Goal: Task Accomplishment & Management: Manage account settings

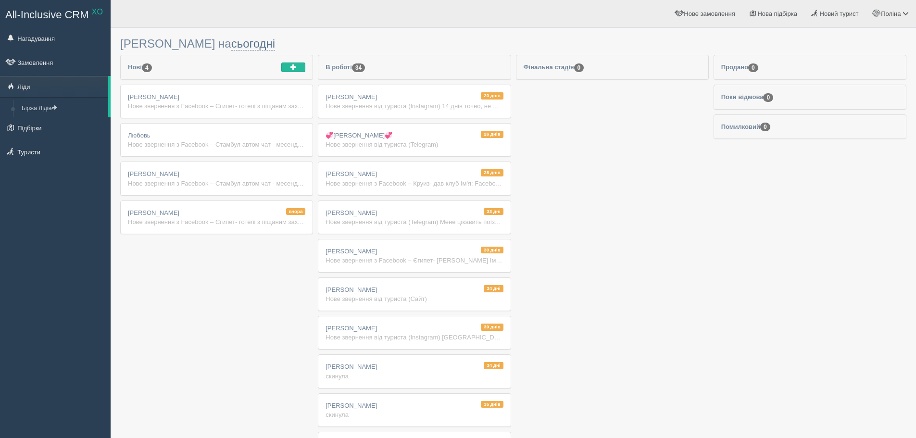
drag, startPoint x: 0, startPoint y: 0, endPoint x: 225, endPoint y: 221, distance: 315.5
click at [225, 221] on div "Нове звернення з Facebook – Єгипет- готелі з піщаним заходом Ім'я: Facebook 655…" at bounding box center [216, 221] width 177 height 9
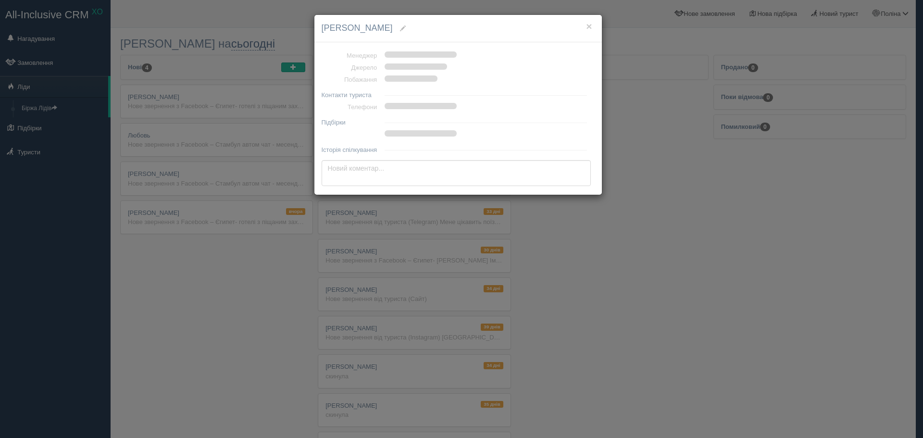
drag, startPoint x: 758, startPoint y: 344, endPoint x: 750, endPoint y: 333, distance: 13.8
click at [752, 334] on div "× Тетяна Мусіловська Менеджер Джерело Побажання Контакти туриста Телефони Підбі…" at bounding box center [461, 219] width 923 height 438
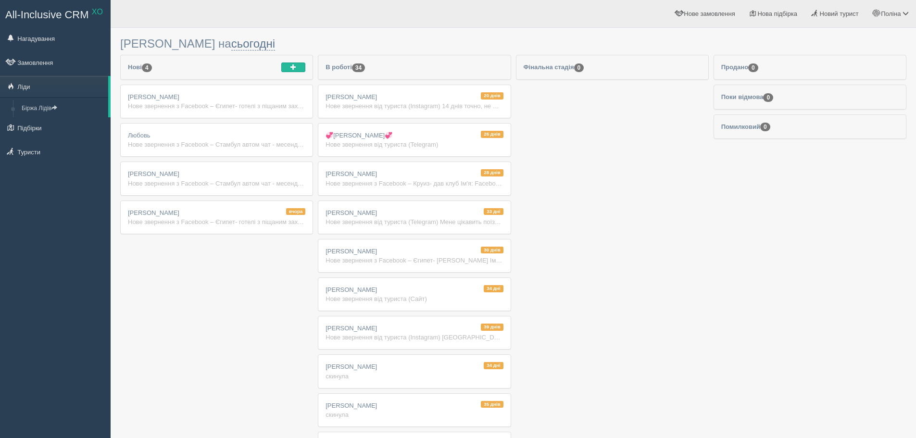
click at [288, 185] on div "Нове звернення з Facebook – Стамбул автом чат - месенджер, тел Ім'я: Facebook 7…" at bounding box center [216, 183] width 177 height 9
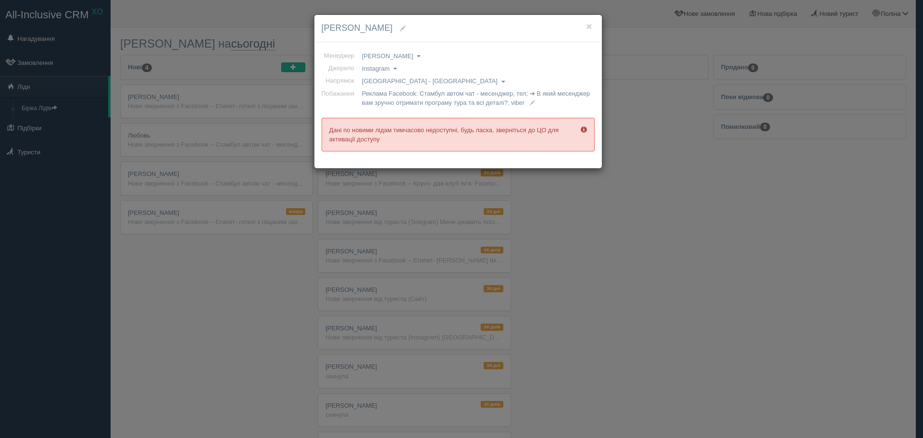
drag, startPoint x: 414, startPoint y: 234, endPoint x: 299, endPoint y: 224, distance: 115.8
click at [412, 231] on div "× Luda Shulga Менеджер Анна Лещенко Валентина Михайлова Ірина Геня Олена Гапоне…" at bounding box center [461, 219] width 923 height 438
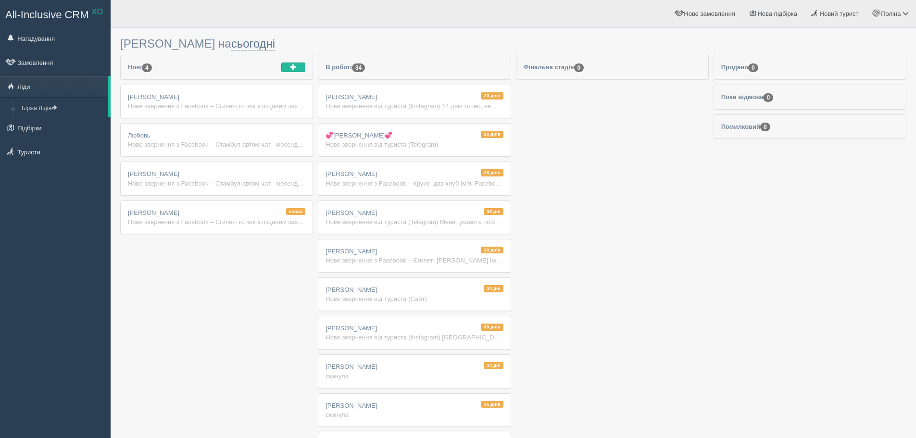
click at [248, 229] on div "вчора Тетяна Мусіловська Нове звернення з Facebook – Єгипет- готелі з піщаним з…" at bounding box center [217, 217] width 192 height 33
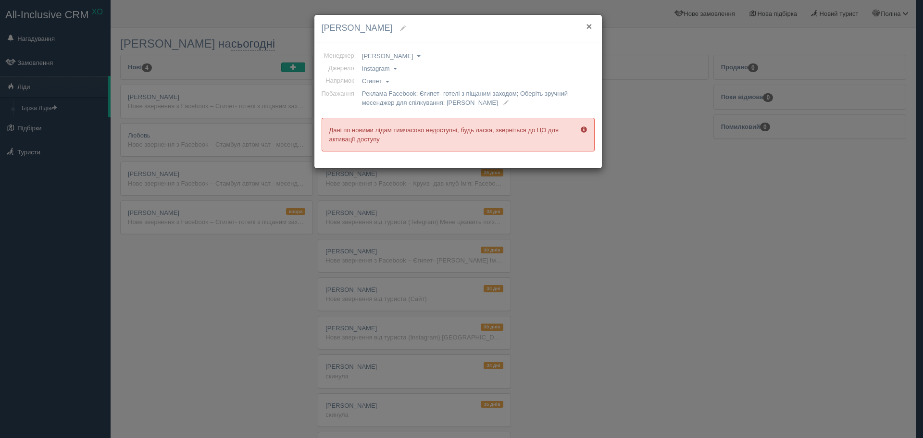
click at [589, 25] on button "×" at bounding box center [589, 26] width 6 height 10
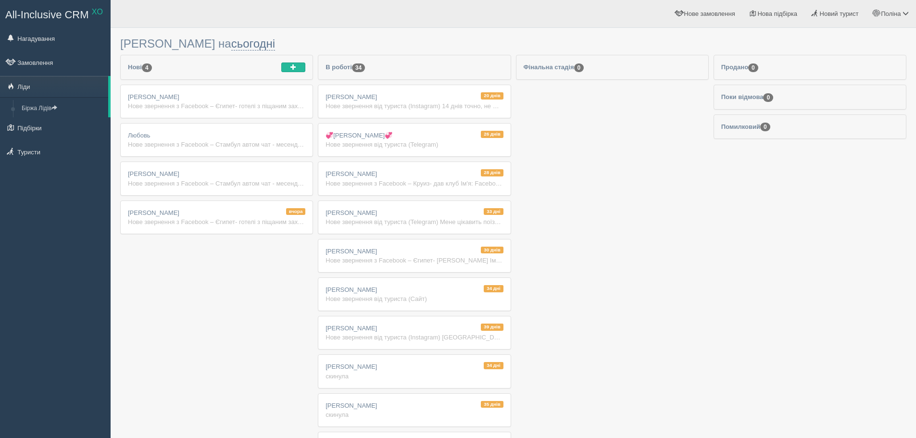
drag, startPoint x: 878, startPoint y: 220, endPoint x: 864, endPoint y: 206, distance: 19.7
click at [285, 217] on div "Нове звернення з Facebook – Єгипет- готелі з піщаним заходом Ім'я: Facebook [PH…" at bounding box center [216, 221] width 177 height 9
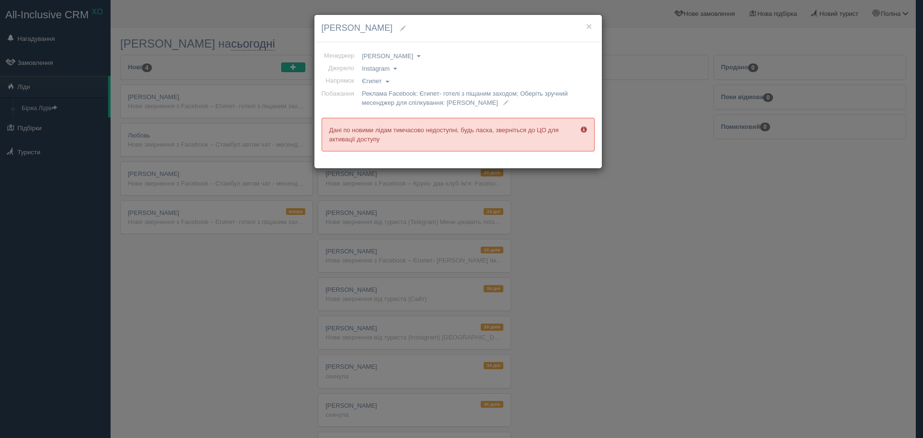
click at [591, 229] on div "× [PERSON_NAME] Менеджер [PERSON_NAME] [PERSON_NAME] [PERSON_NAME] [PERSON_NAME…" at bounding box center [461, 219] width 923 height 438
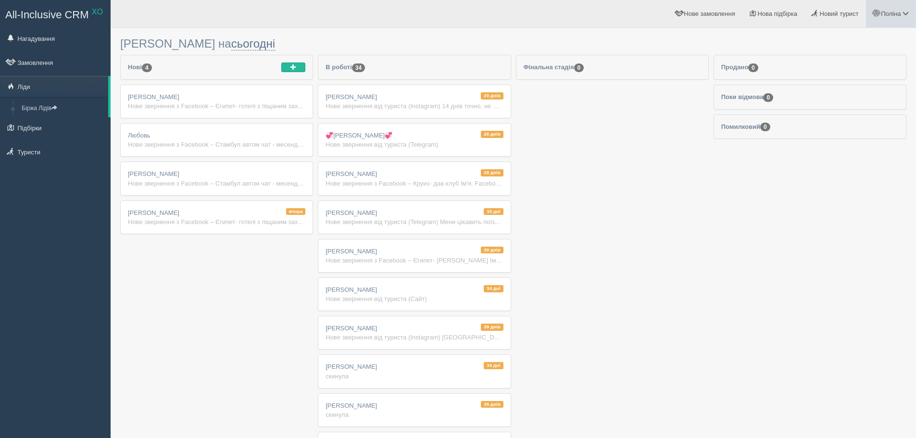
click at [903, 14] on span at bounding box center [906, 13] width 6 height 6
click at [859, 128] on link "Вихід" at bounding box center [863, 124] width 105 height 21
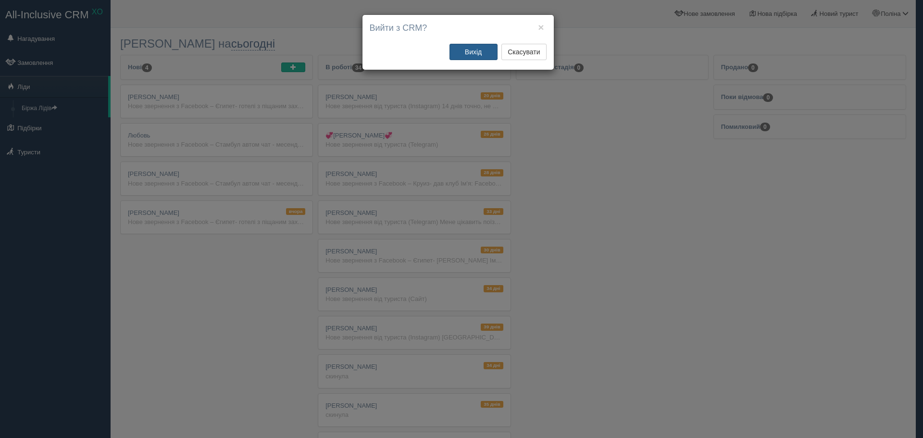
click at [477, 49] on button "Вихід" at bounding box center [474, 52] width 48 height 16
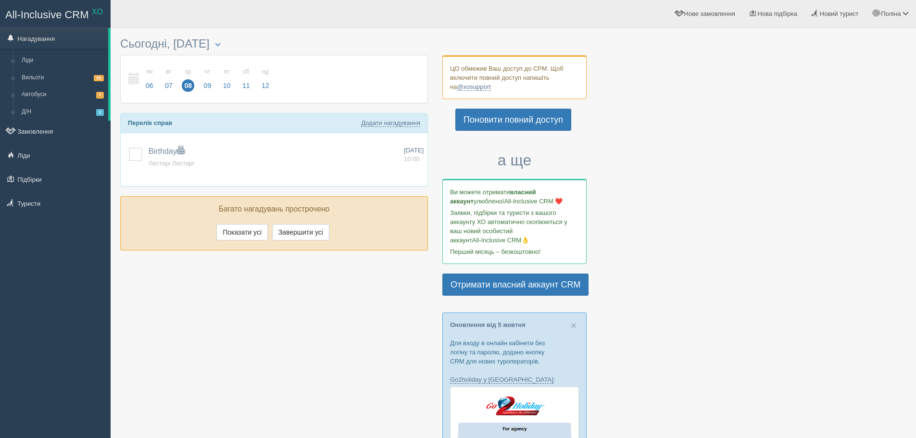
click at [35, 163] on link "Ліди" at bounding box center [55, 155] width 111 height 21
